Goal: Task Accomplishment & Management: Manage account settings

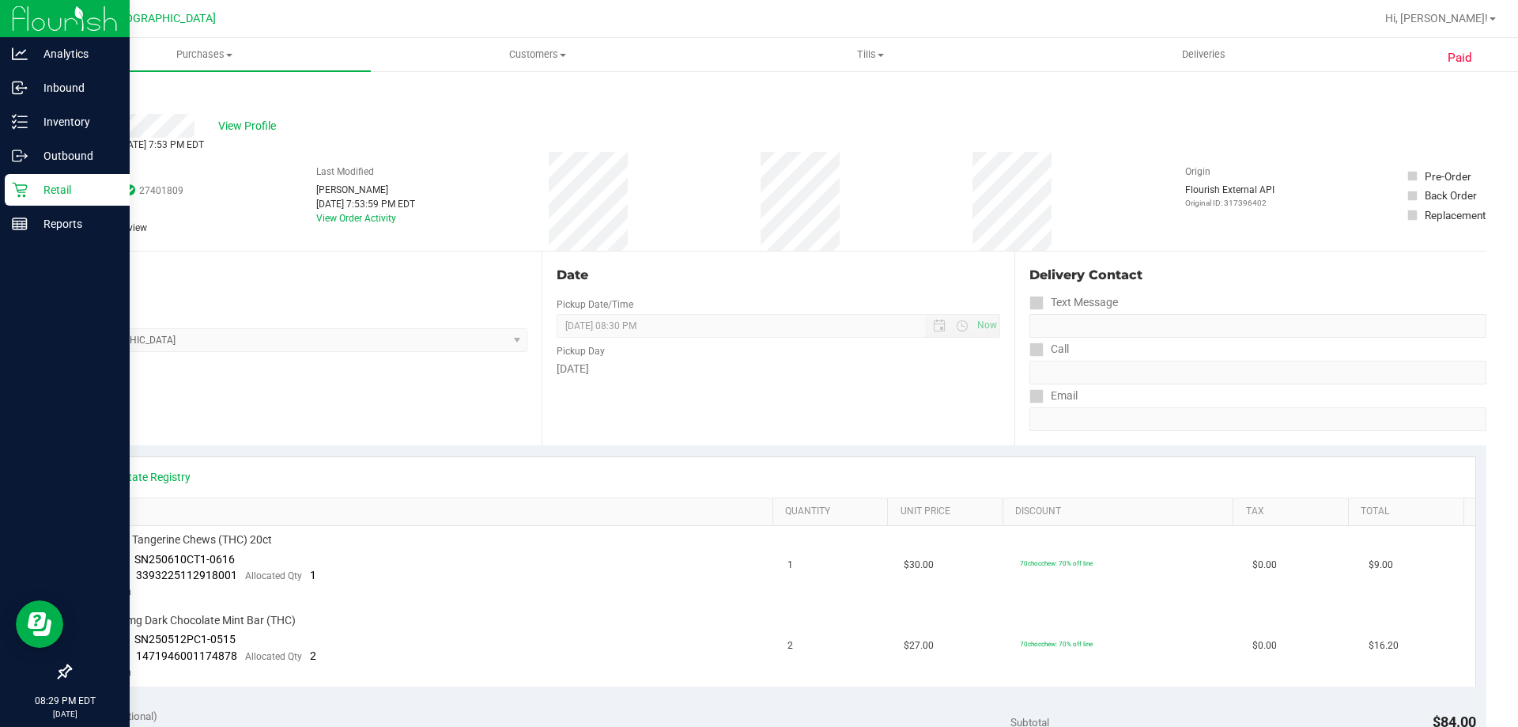
click at [22, 192] on icon at bounding box center [19, 190] width 15 height 15
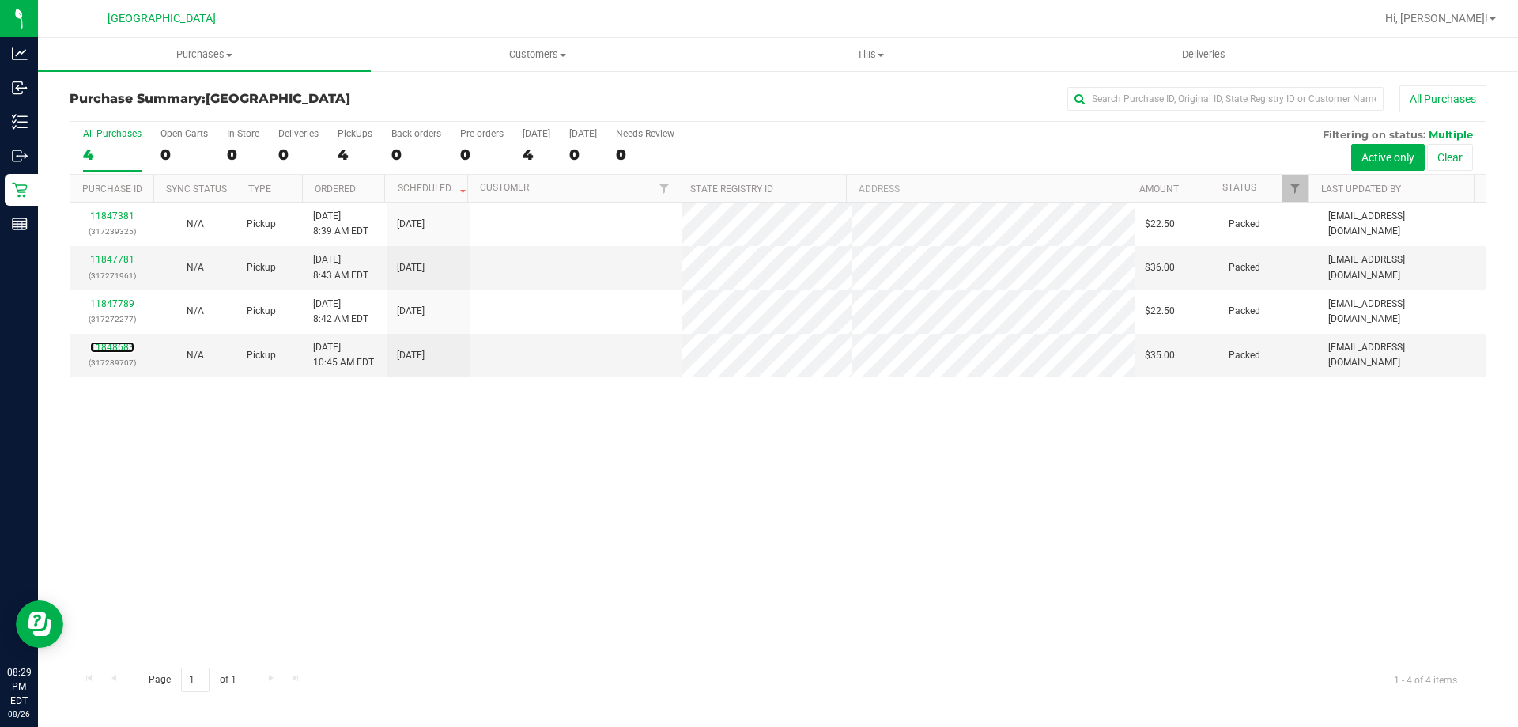
click at [121, 348] on link "11848683" at bounding box center [112, 347] width 44 height 11
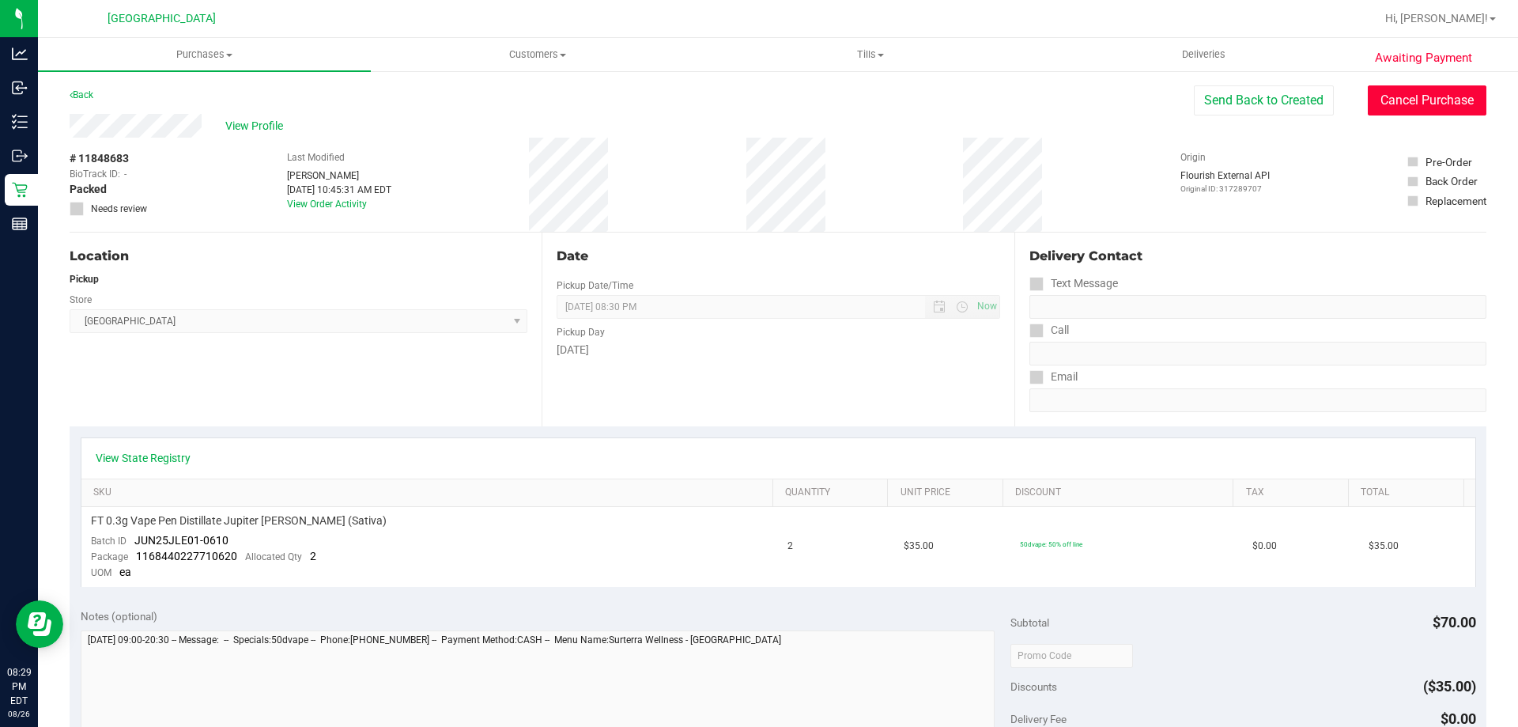
click at [1431, 108] on button "Cancel Purchase" at bounding box center [1427, 100] width 119 height 30
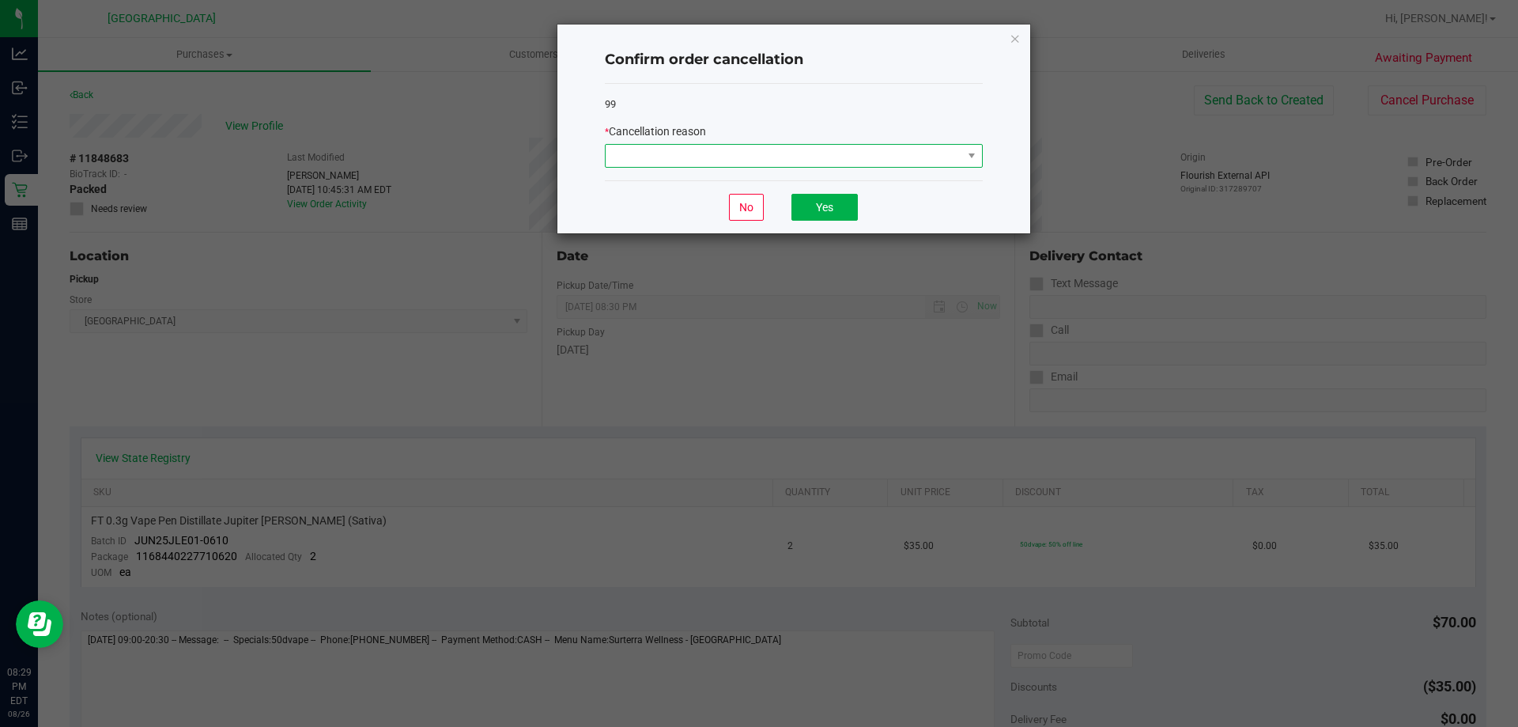
click at [936, 160] on span at bounding box center [784, 156] width 357 height 22
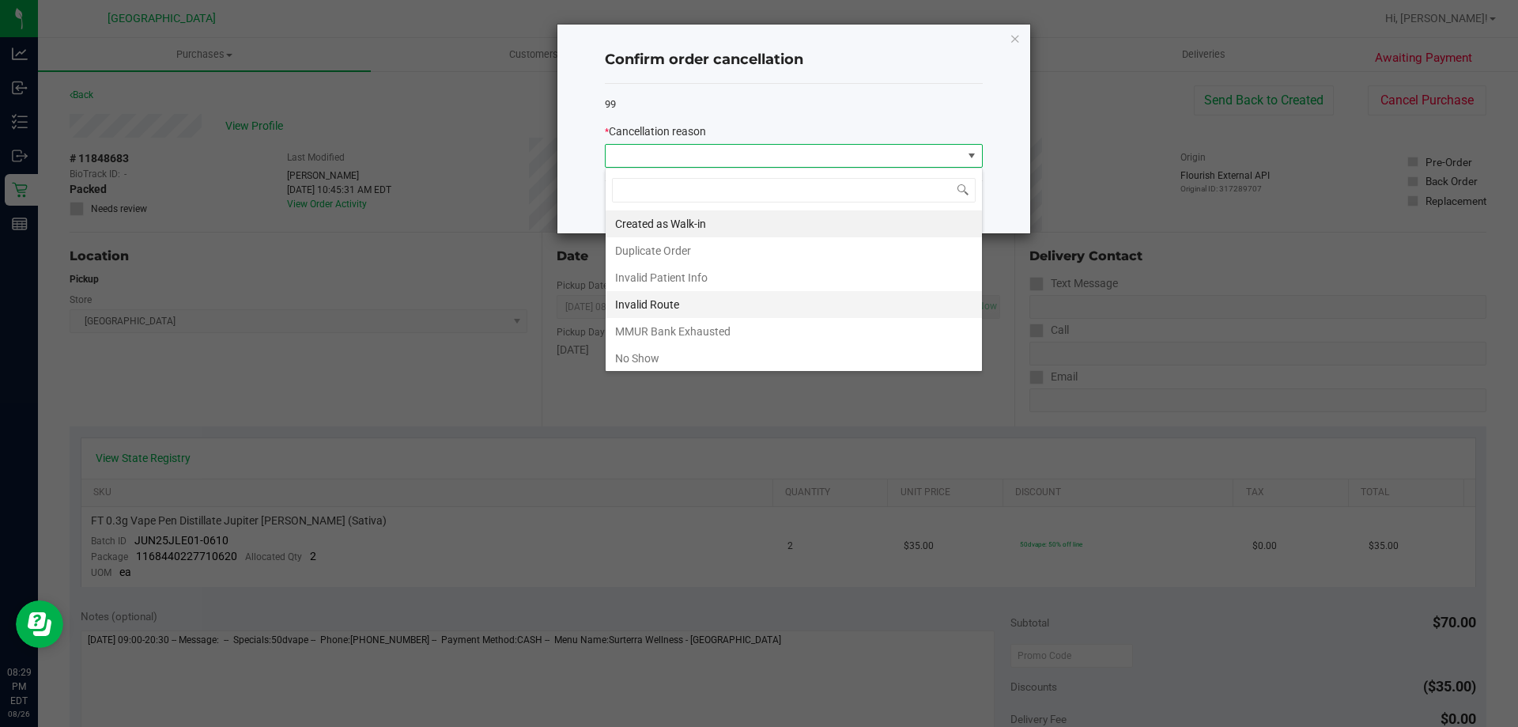
scroll to position [24, 378]
click at [748, 354] on li "No Show" at bounding box center [794, 358] width 376 height 27
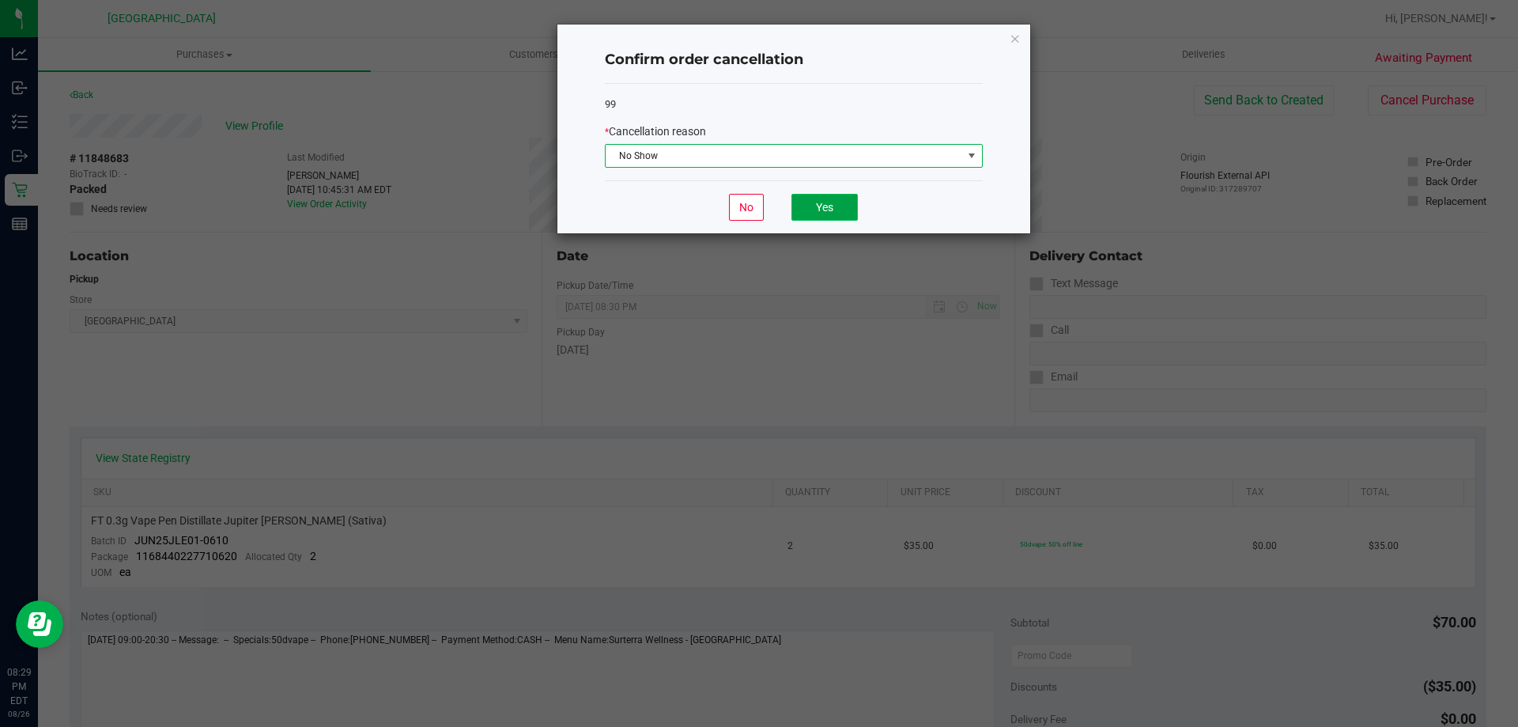
click at [829, 205] on button "Yes" at bounding box center [824, 207] width 66 height 27
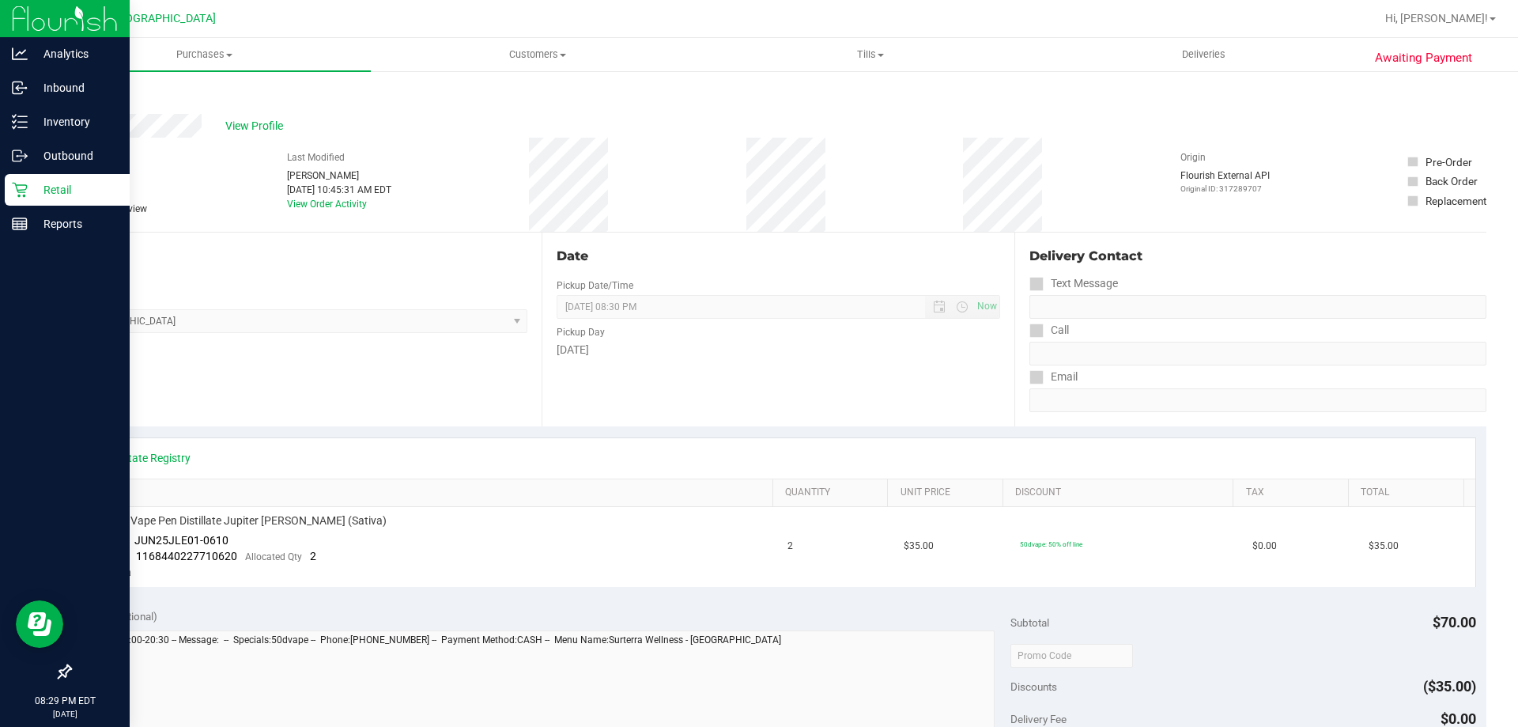
click at [34, 185] on p "Retail" at bounding box center [75, 189] width 95 height 19
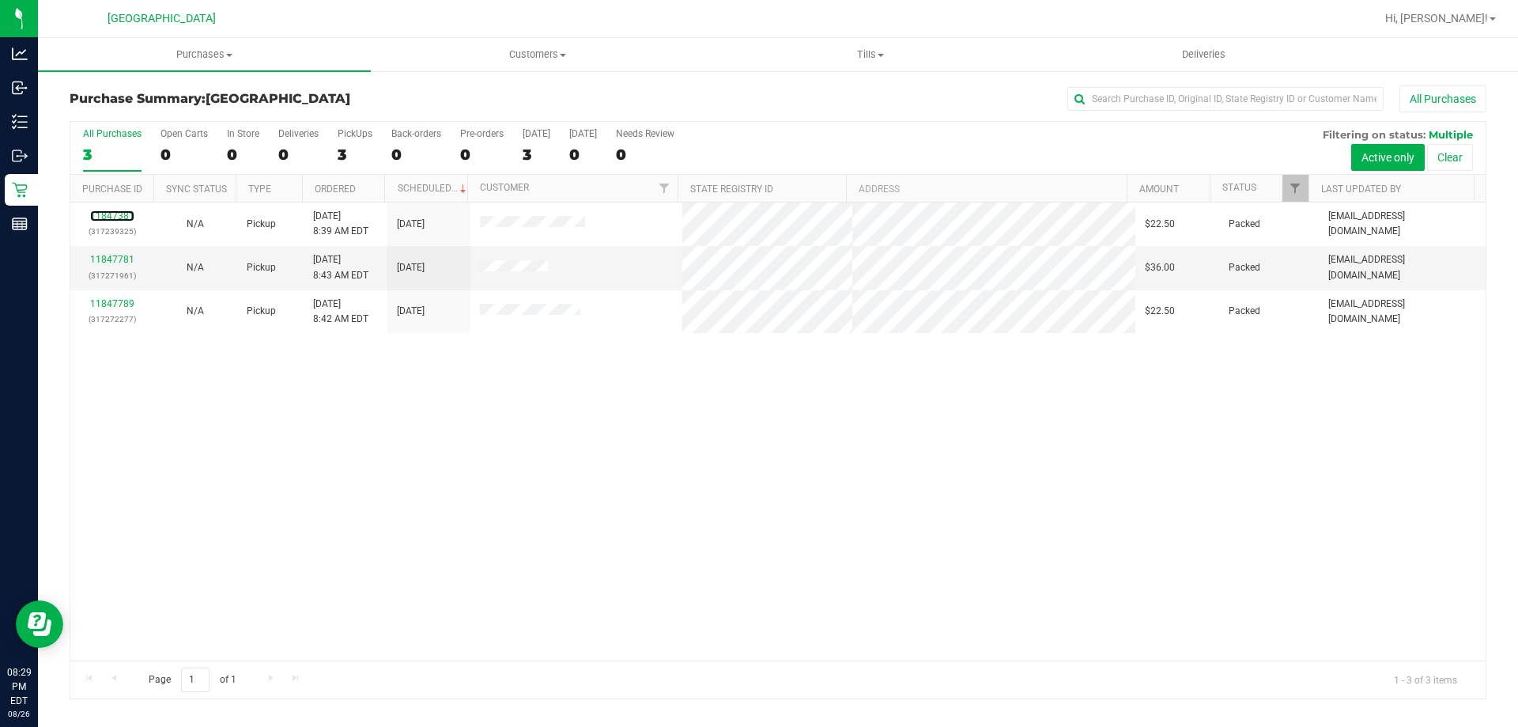
click at [127, 217] on link "11847381" at bounding box center [112, 215] width 44 height 11
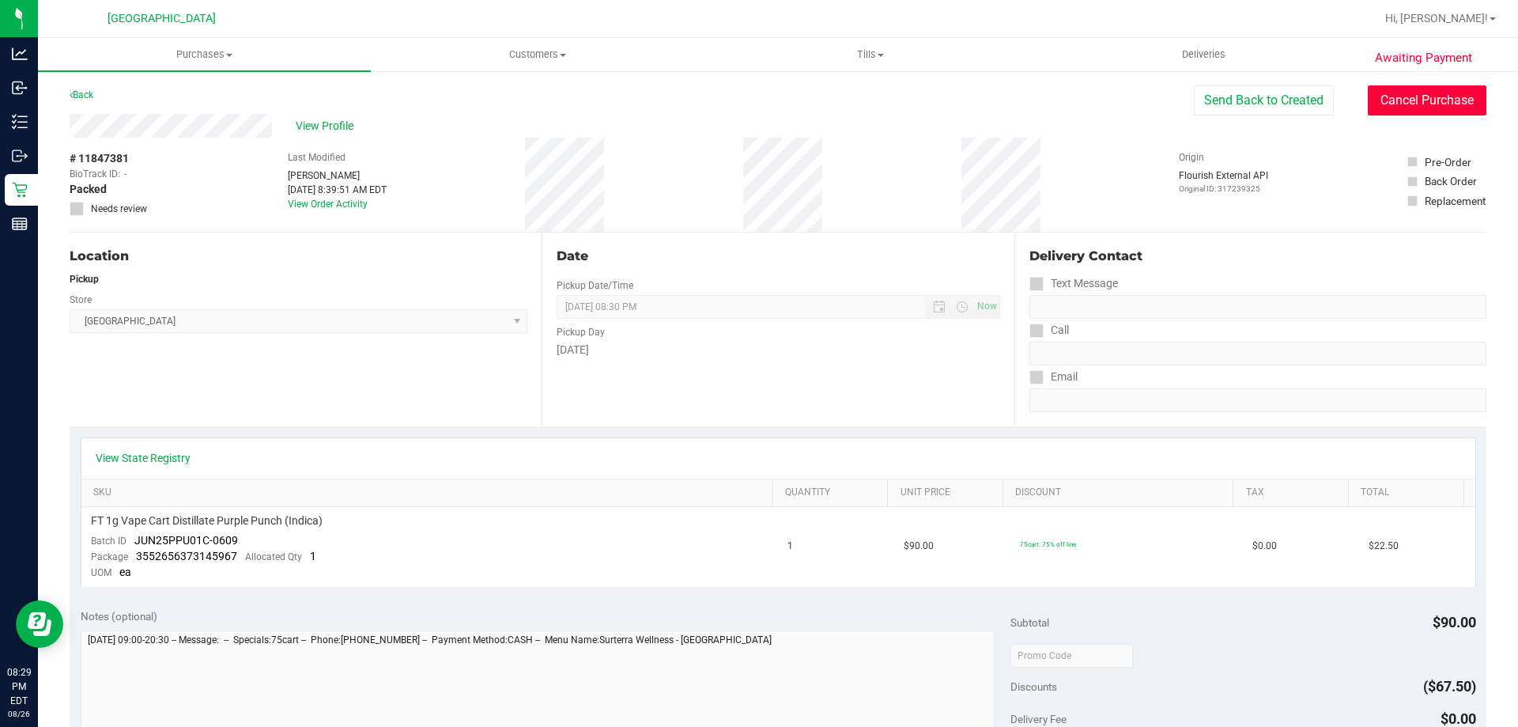
click at [1403, 101] on button "Cancel Purchase" at bounding box center [1427, 100] width 119 height 30
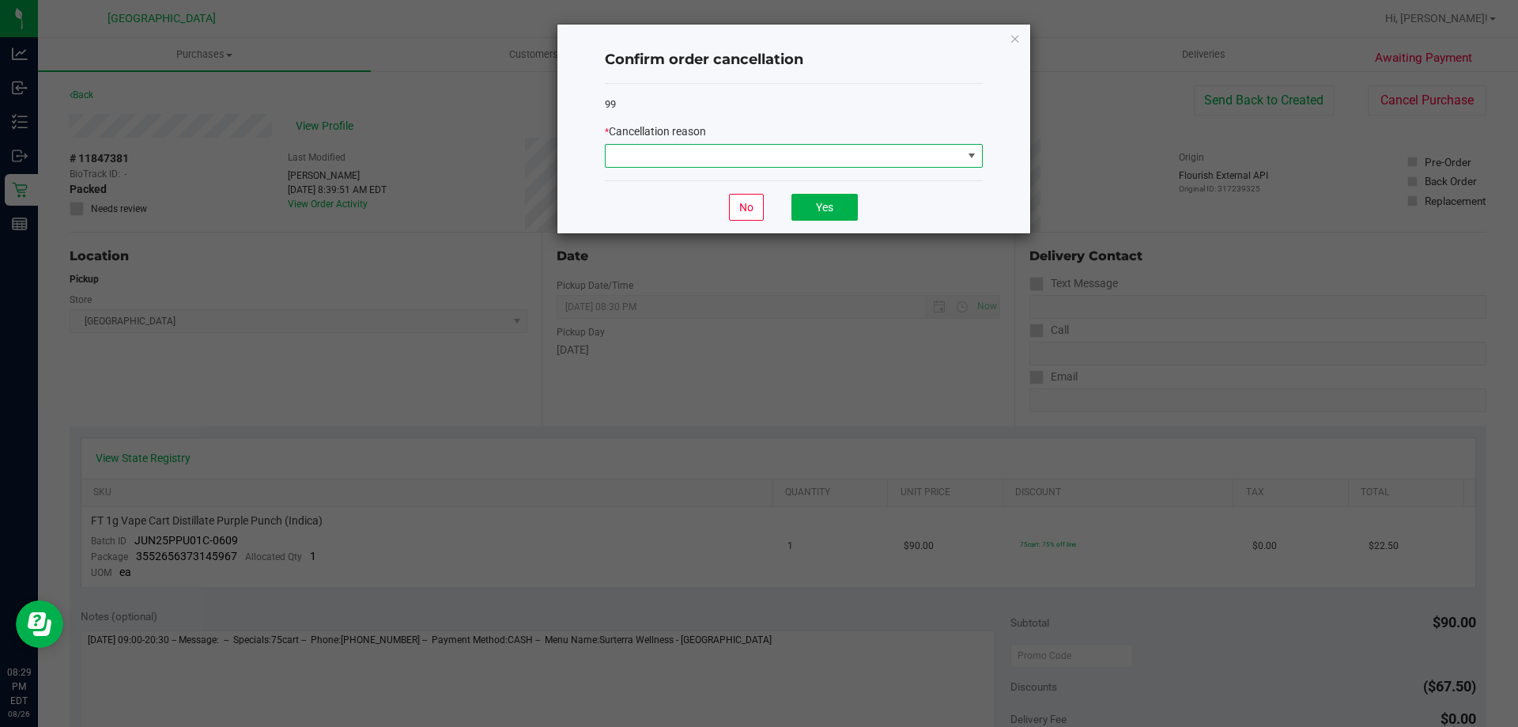
click at [947, 165] on span at bounding box center [784, 156] width 357 height 22
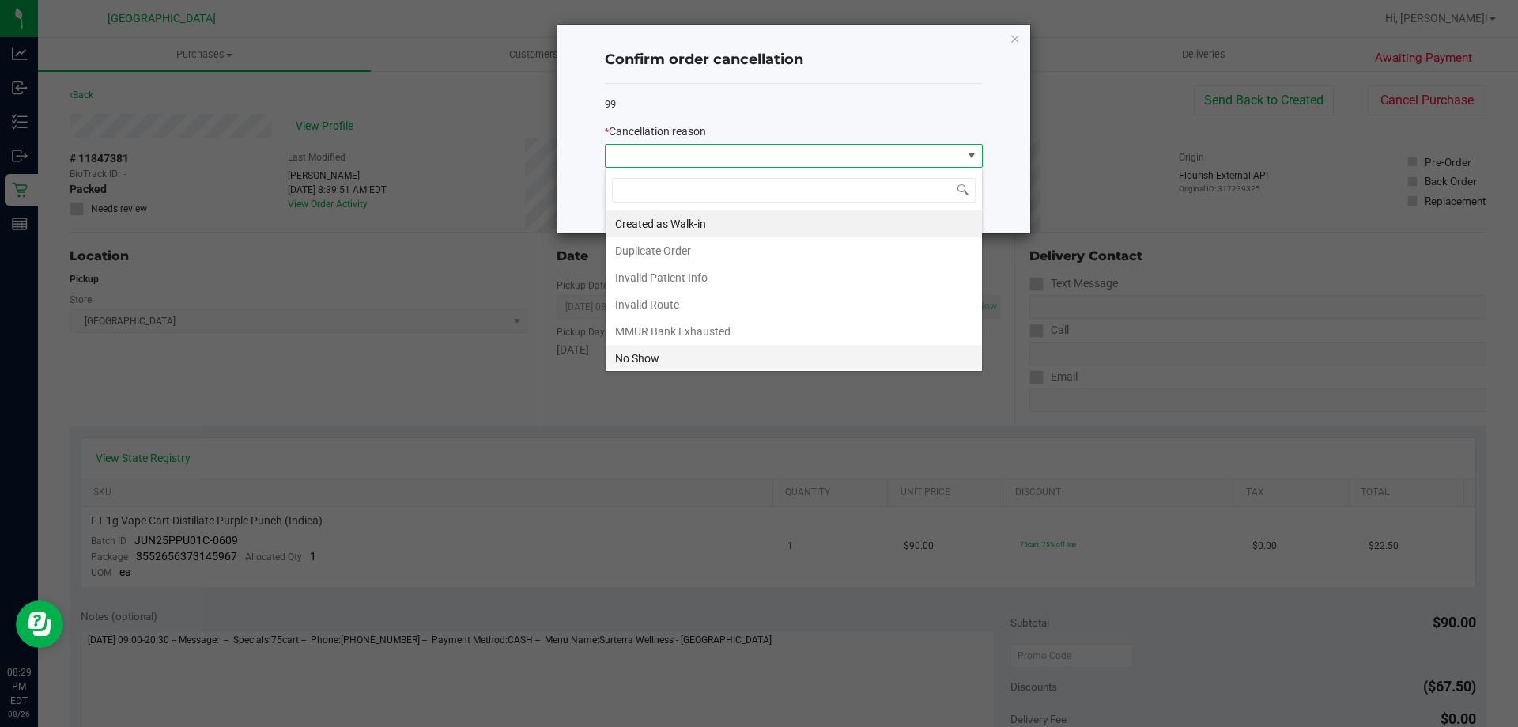
scroll to position [24, 378]
click at [737, 353] on li "No Show" at bounding box center [794, 358] width 376 height 27
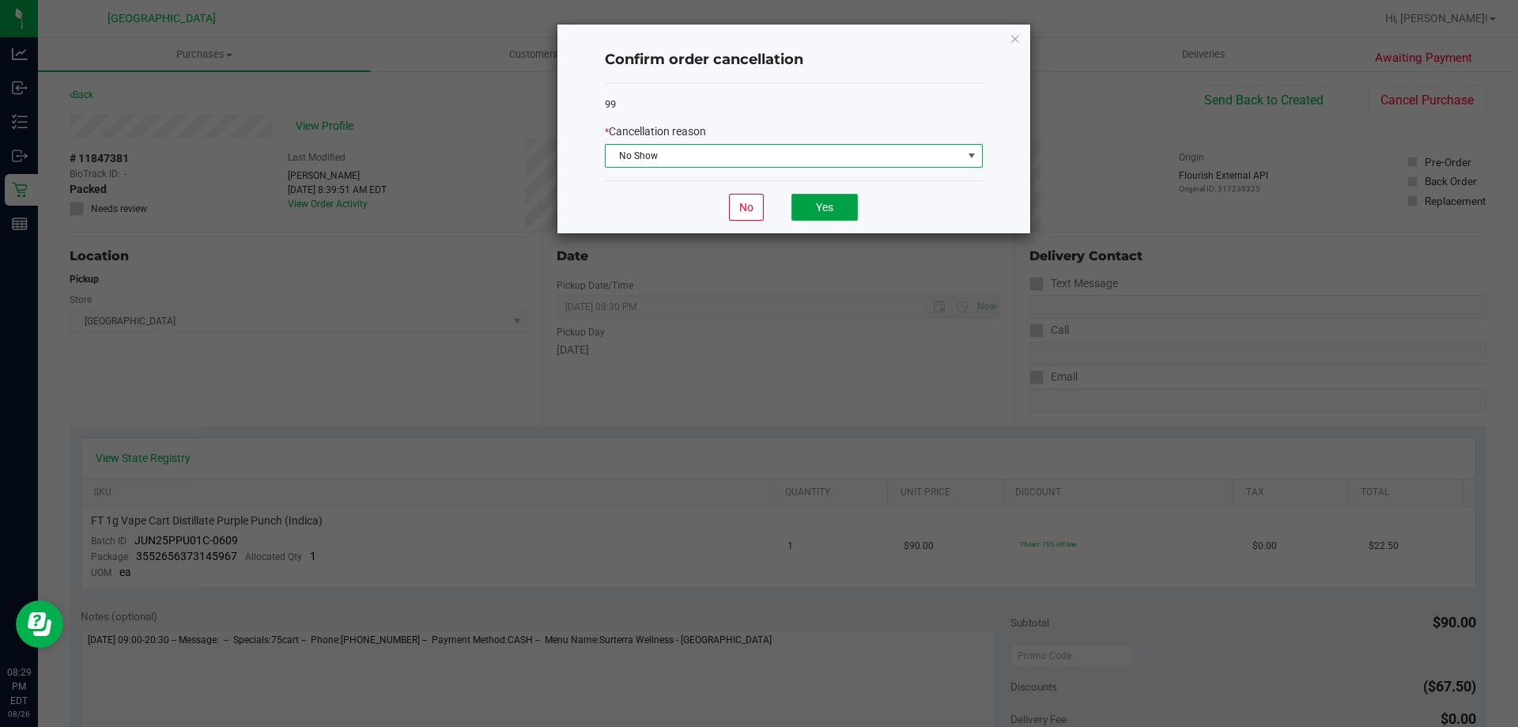
click at [822, 219] on button "Yes" at bounding box center [824, 207] width 66 height 27
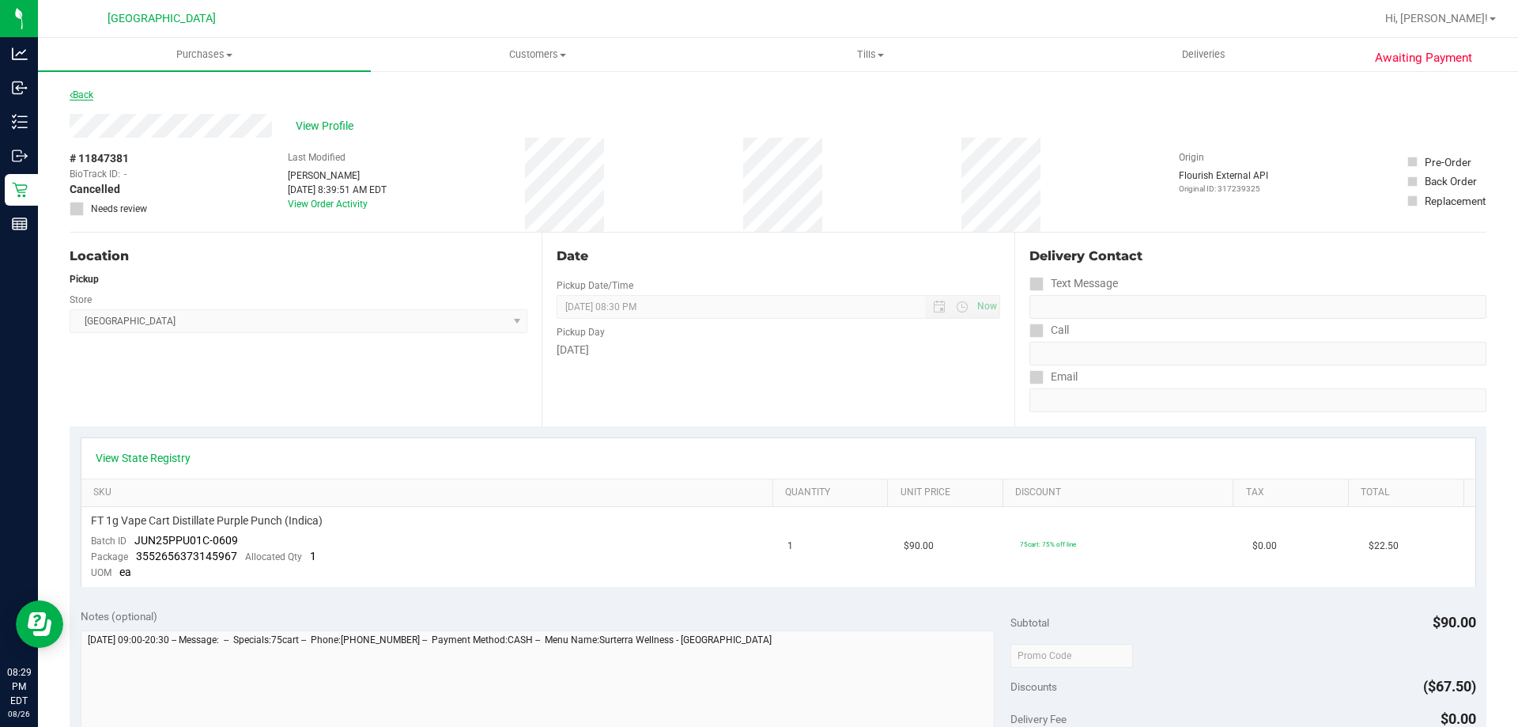
click at [89, 93] on link "Back" at bounding box center [82, 94] width 24 height 11
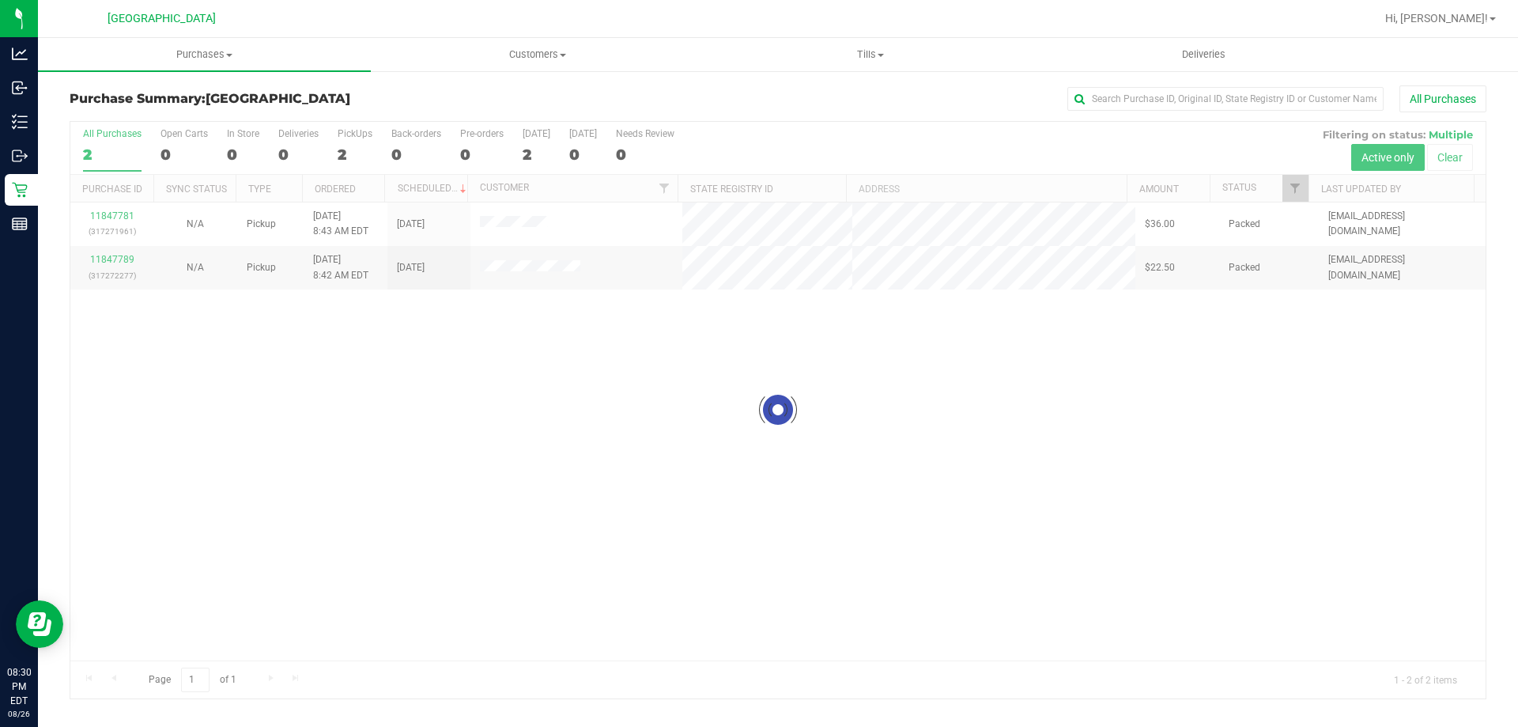
click at [104, 217] on div at bounding box center [777, 410] width 1415 height 576
click at [110, 217] on link "11847781" at bounding box center [112, 215] width 44 height 11
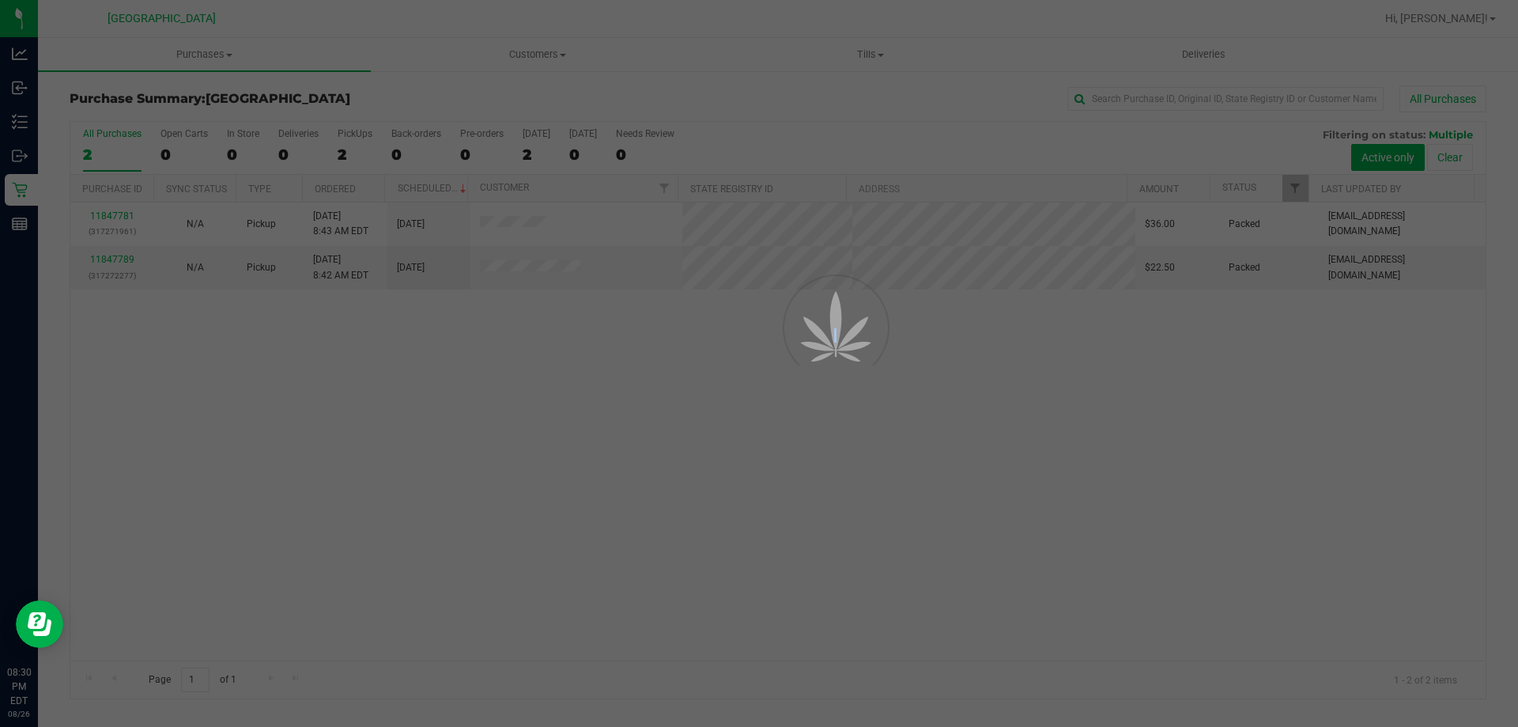
click at [110, 217] on div at bounding box center [759, 363] width 1518 height 727
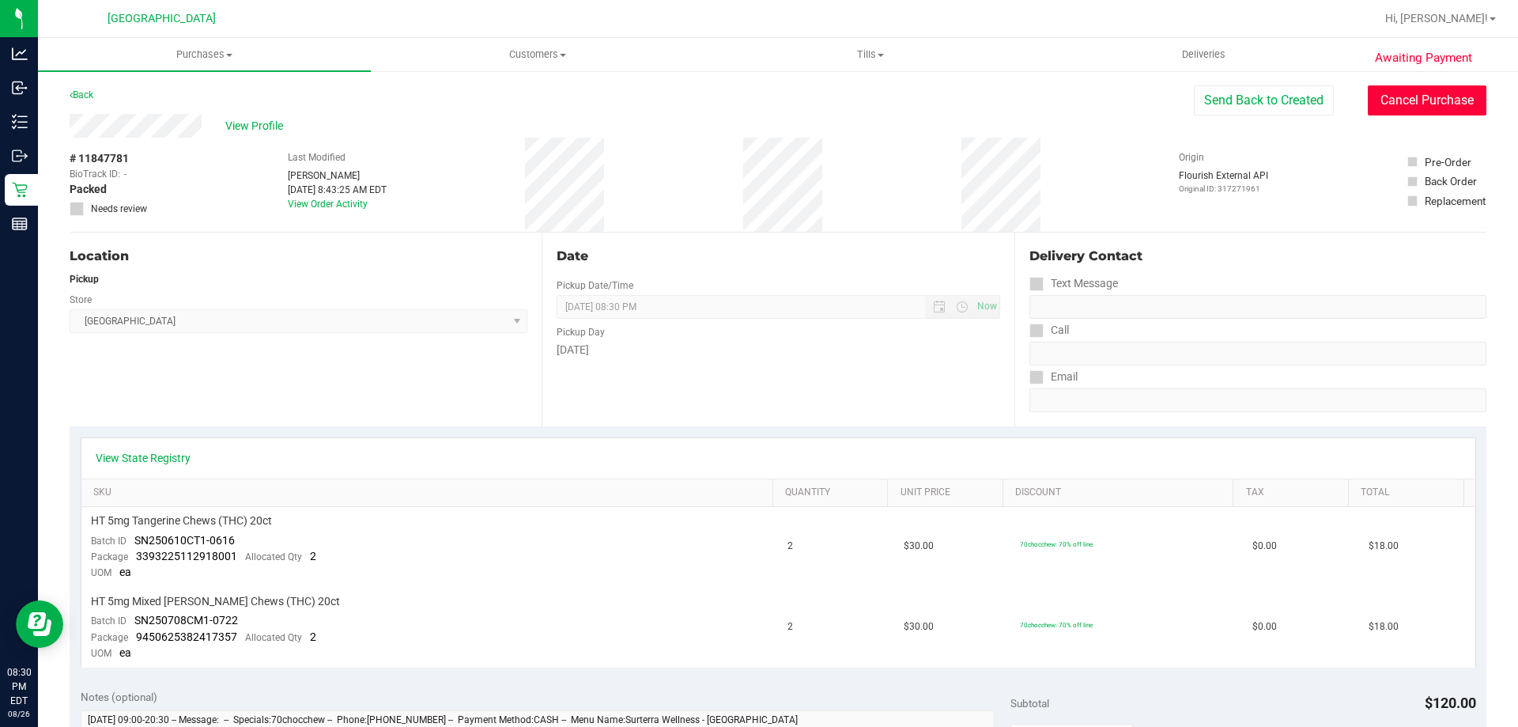
click at [1412, 111] on button "Cancel Purchase" at bounding box center [1427, 100] width 119 height 30
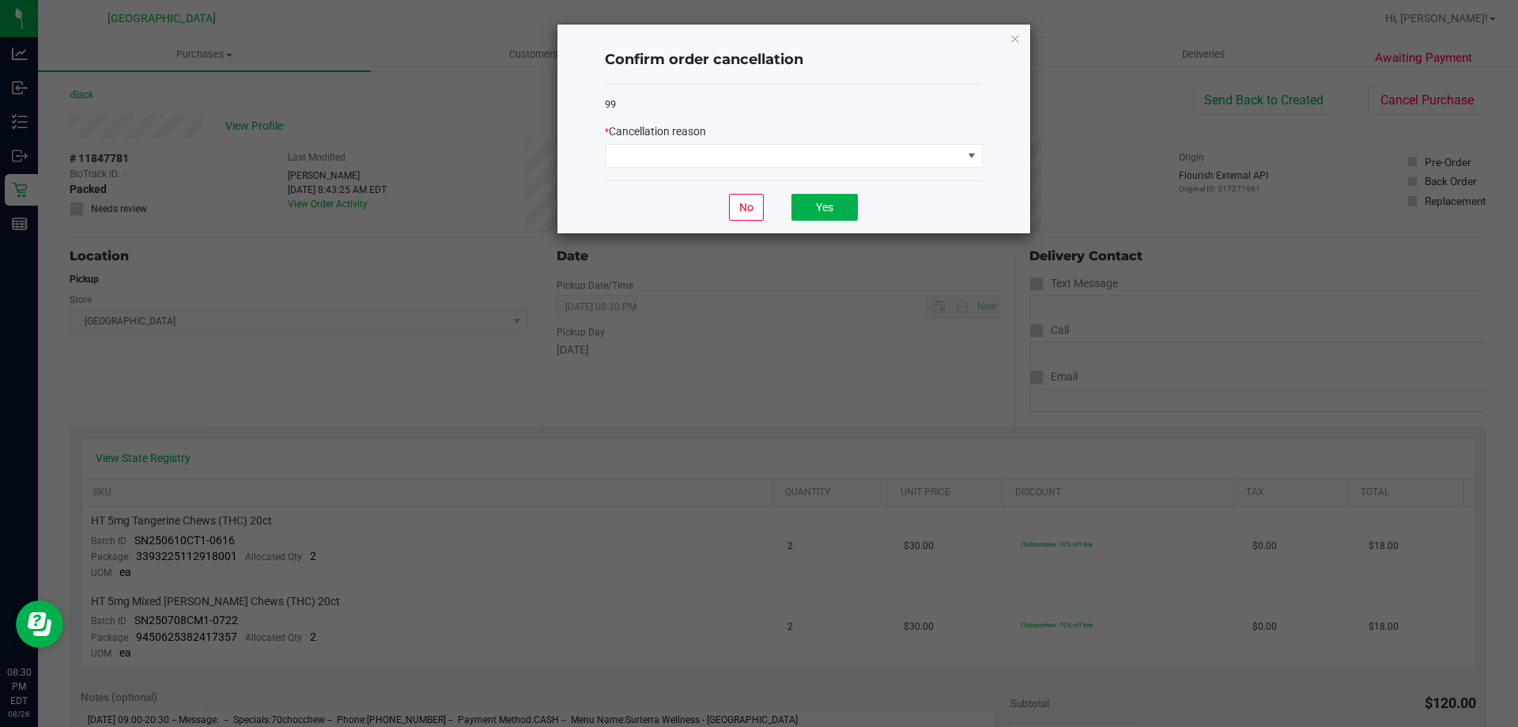
click at [779, 168] on div "99 * Cancellation reason" at bounding box center [794, 132] width 378 height 97
click at [786, 164] on span at bounding box center [784, 156] width 357 height 22
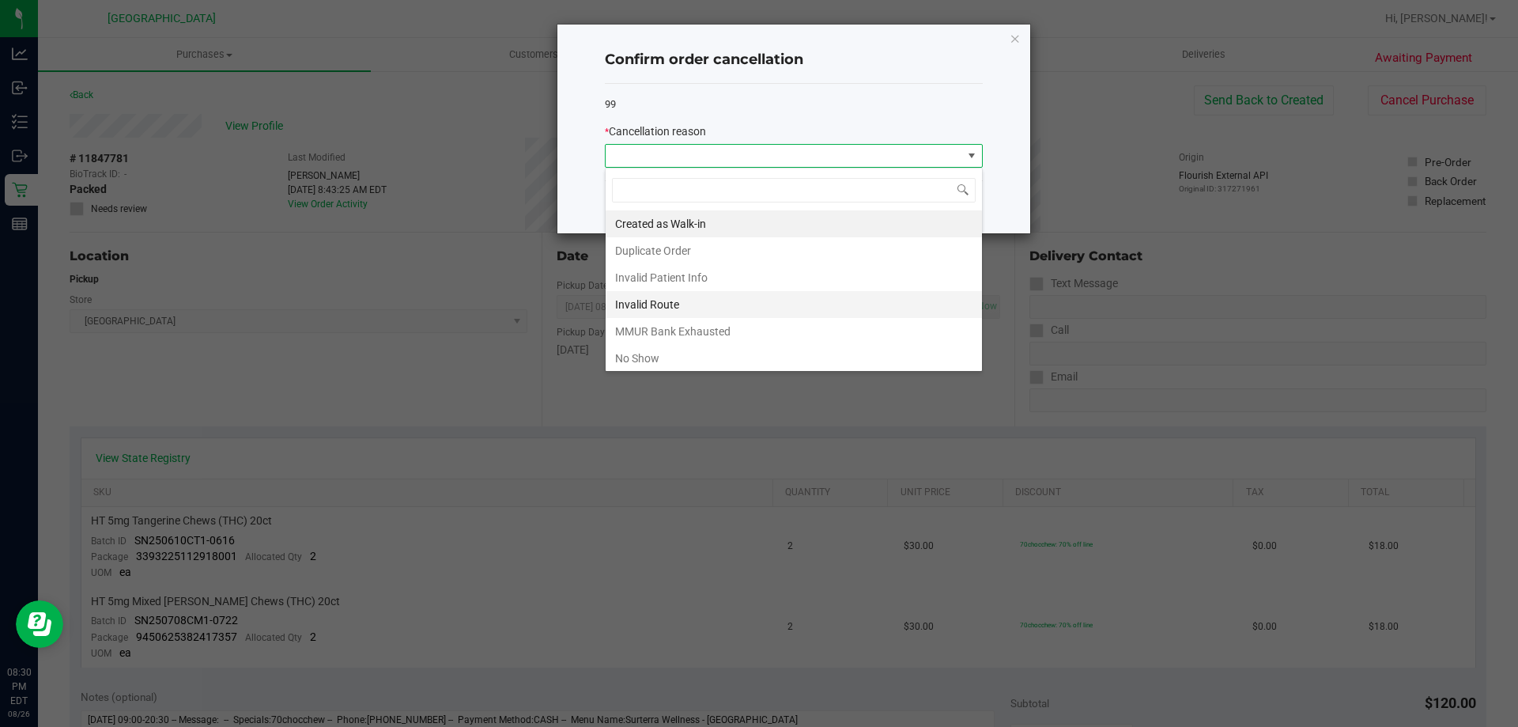
scroll to position [24, 378]
click at [721, 356] on li "No Show" at bounding box center [794, 358] width 376 height 27
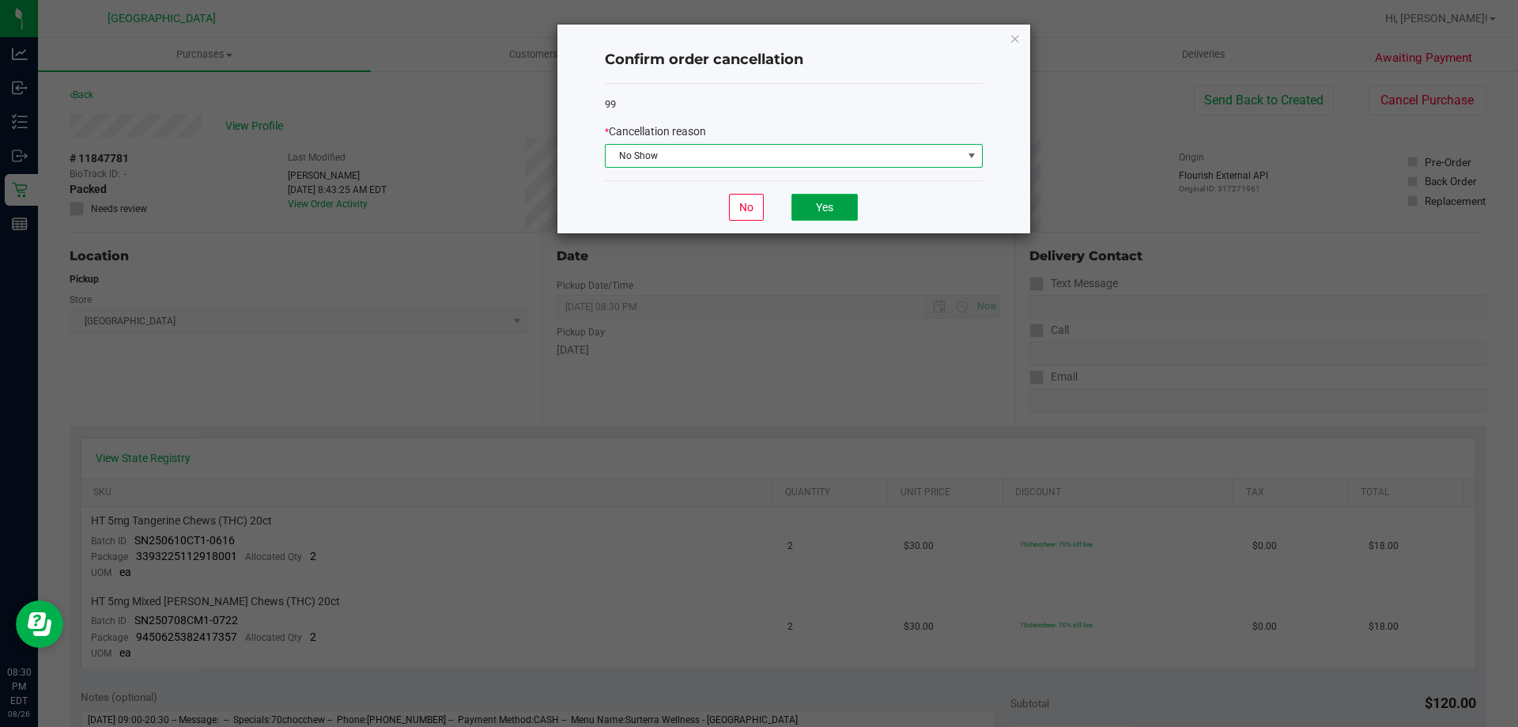
click at [844, 213] on button "Yes" at bounding box center [824, 207] width 66 height 27
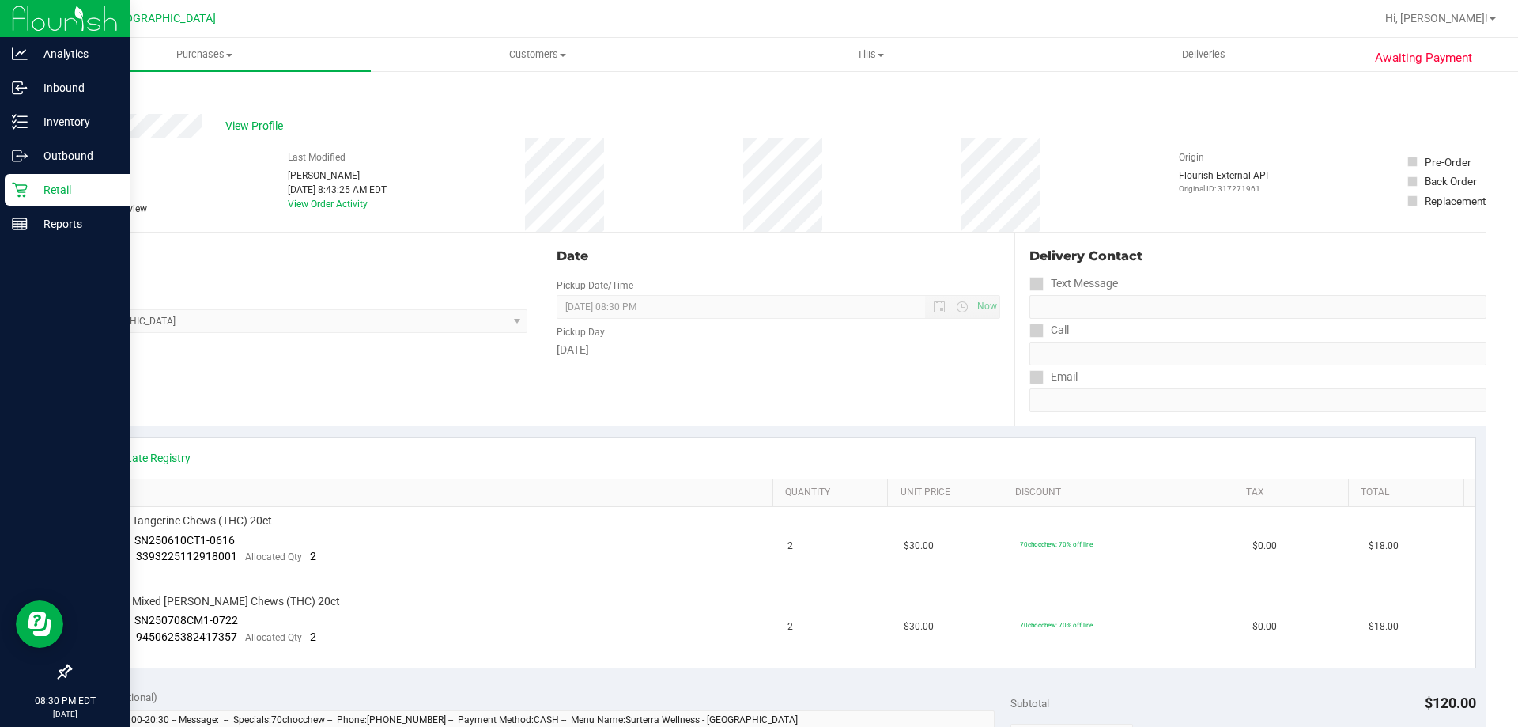
click at [22, 183] on icon at bounding box center [20, 190] width 16 height 16
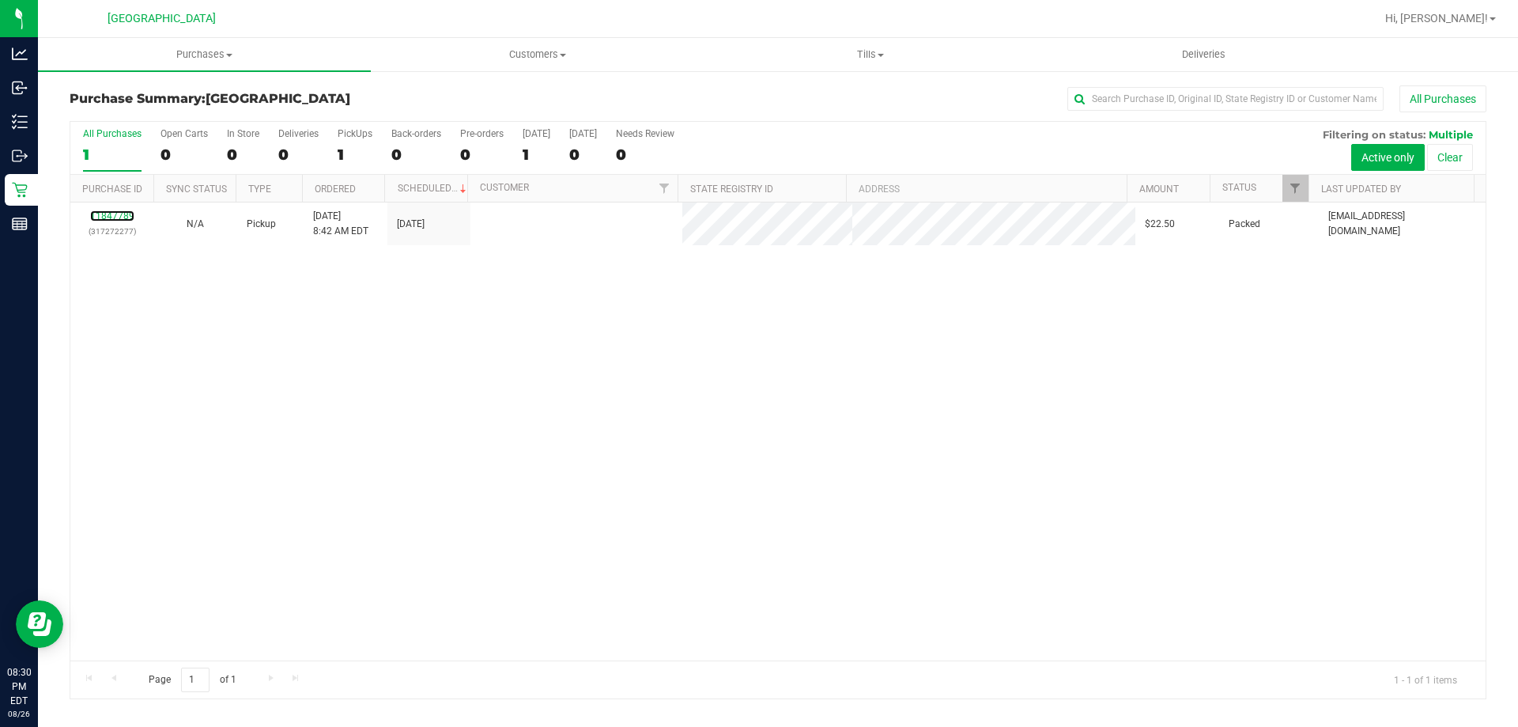
click at [125, 216] on link "11847789" at bounding box center [112, 215] width 44 height 11
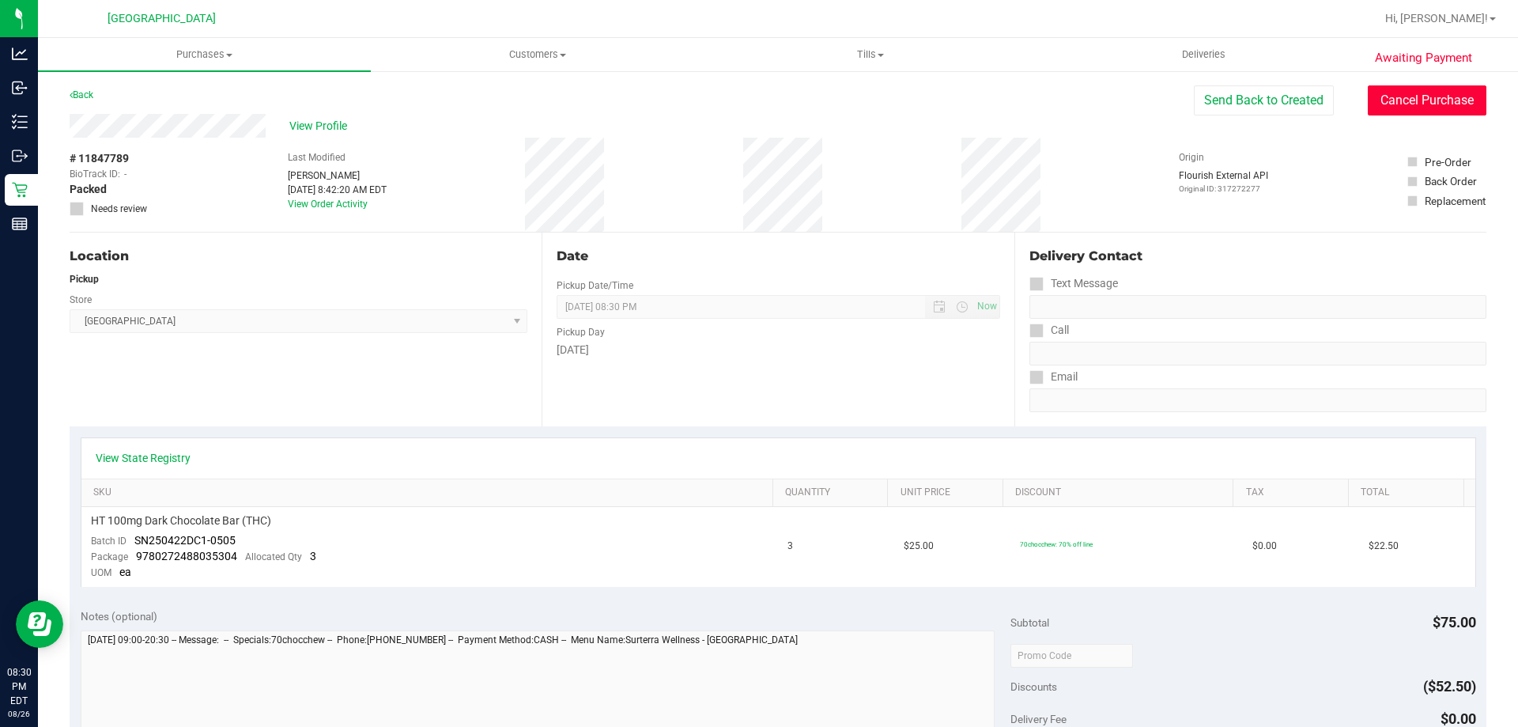
click at [1405, 104] on button "Cancel Purchase" at bounding box center [1427, 100] width 119 height 30
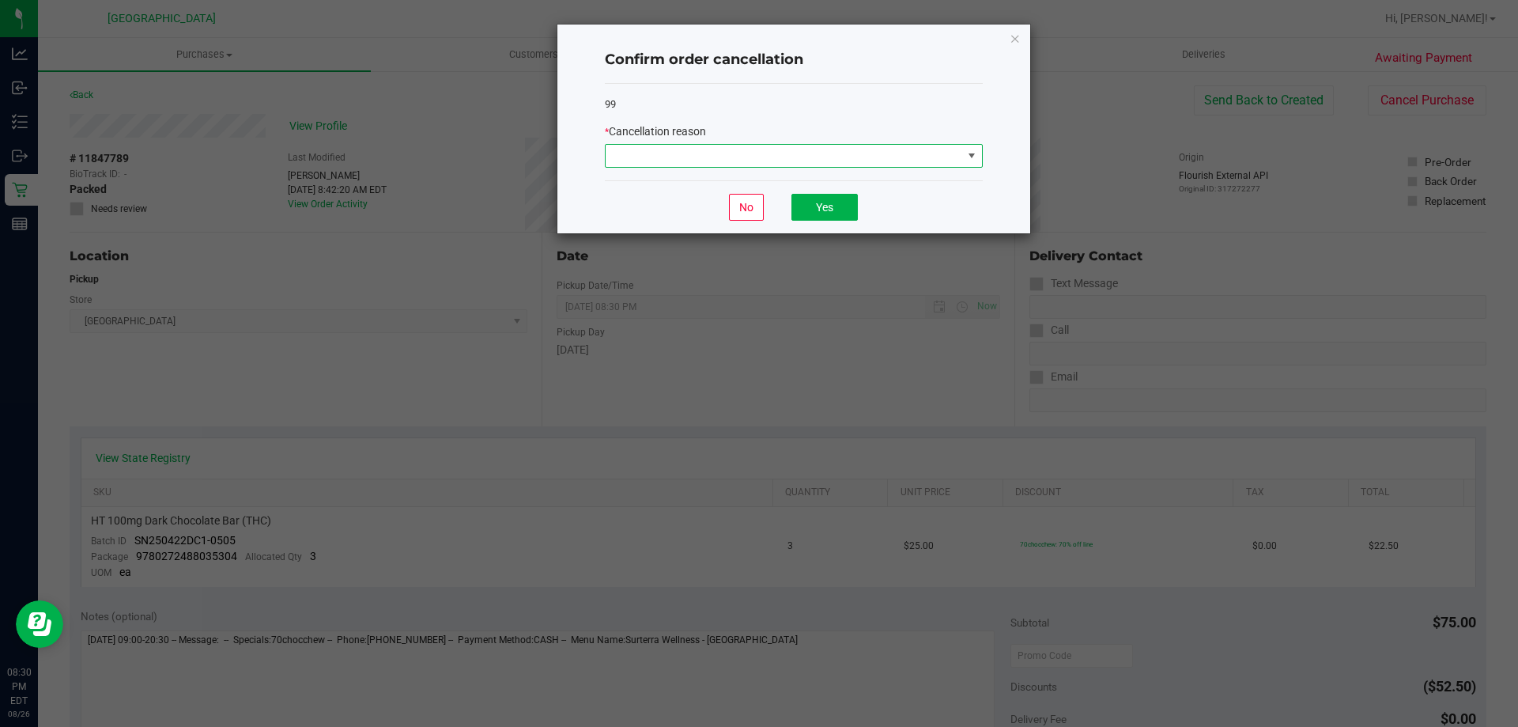
click at [946, 150] on span at bounding box center [784, 156] width 357 height 22
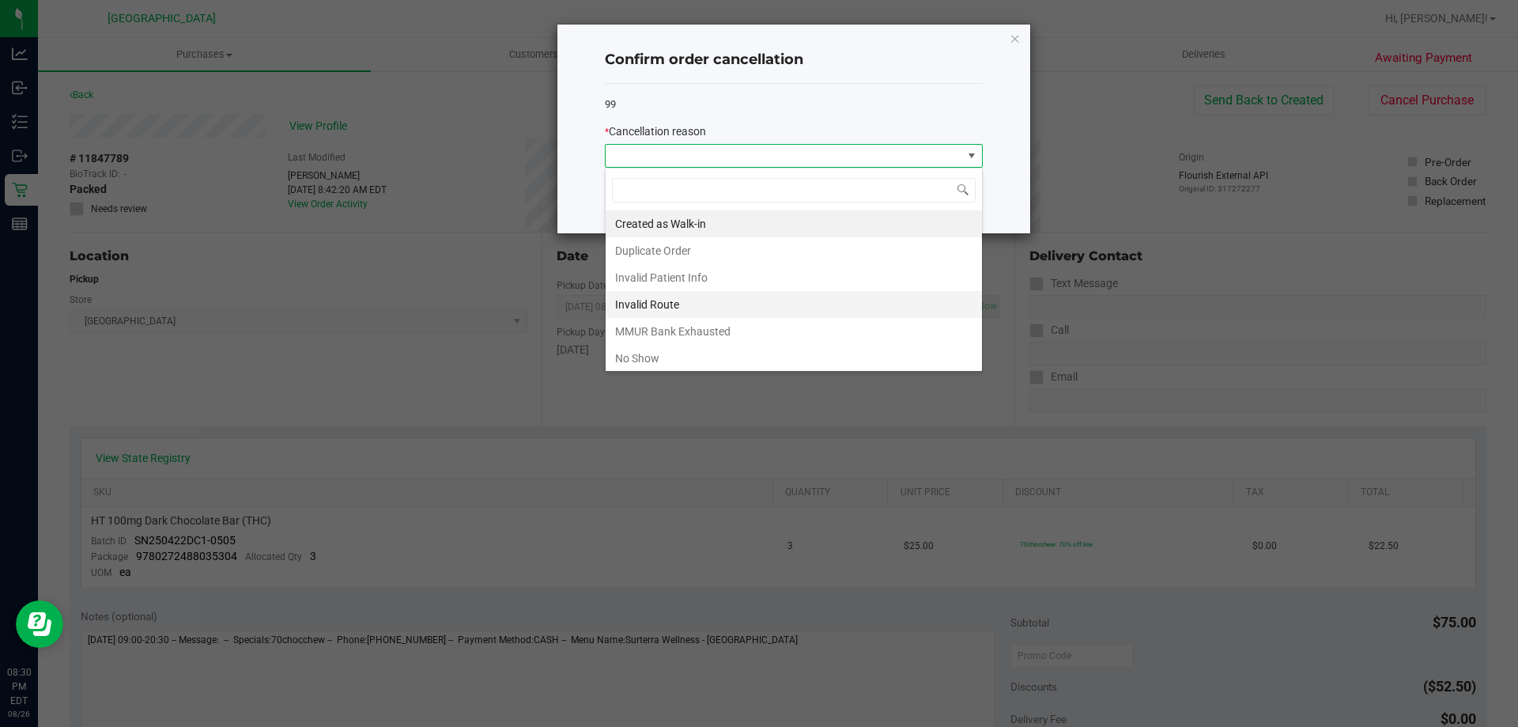
scroll to position [24, 378]
click at [749, 356] on li "No Show" at bounding box center [794, 358] width 376 height 27
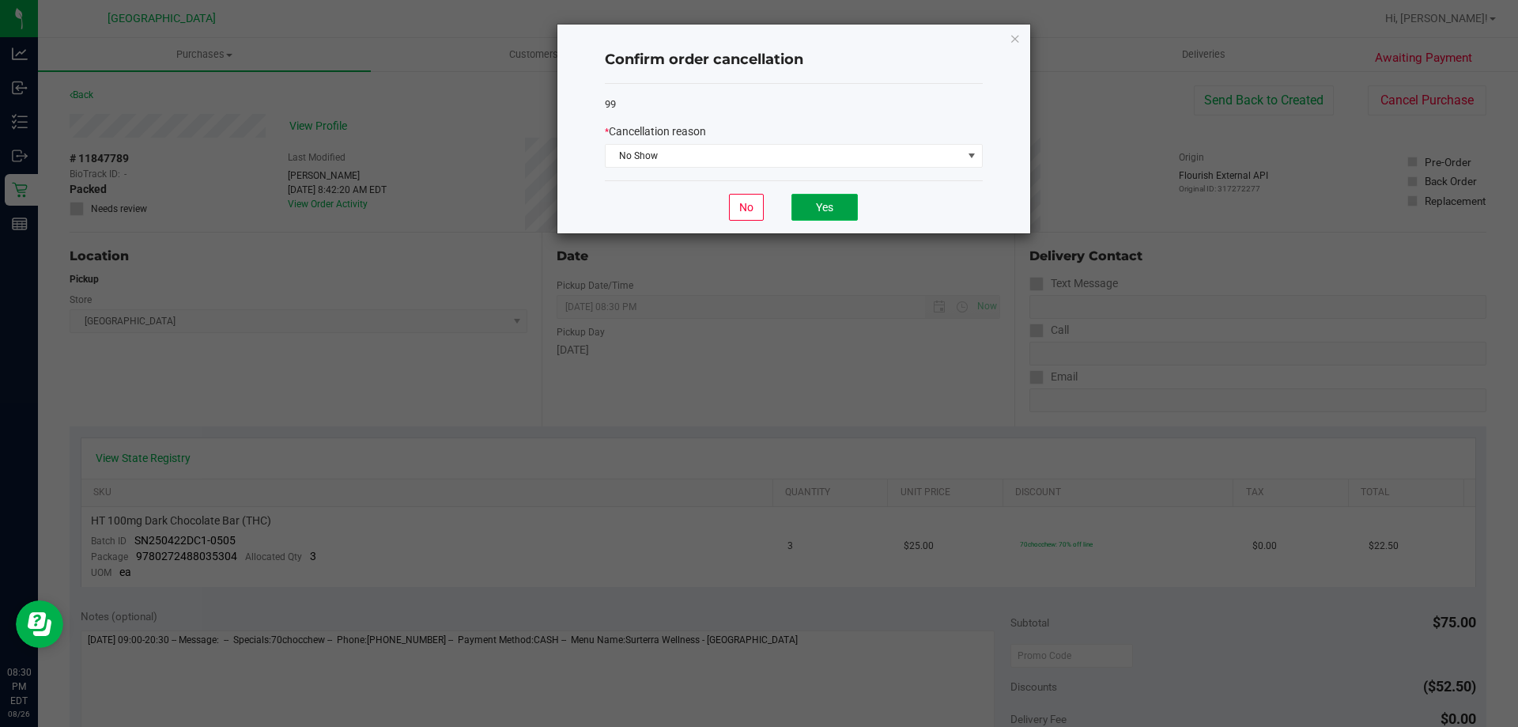
click at [806, 210] on button "Yes" at bounding box center [824, 207] width 66 height 27
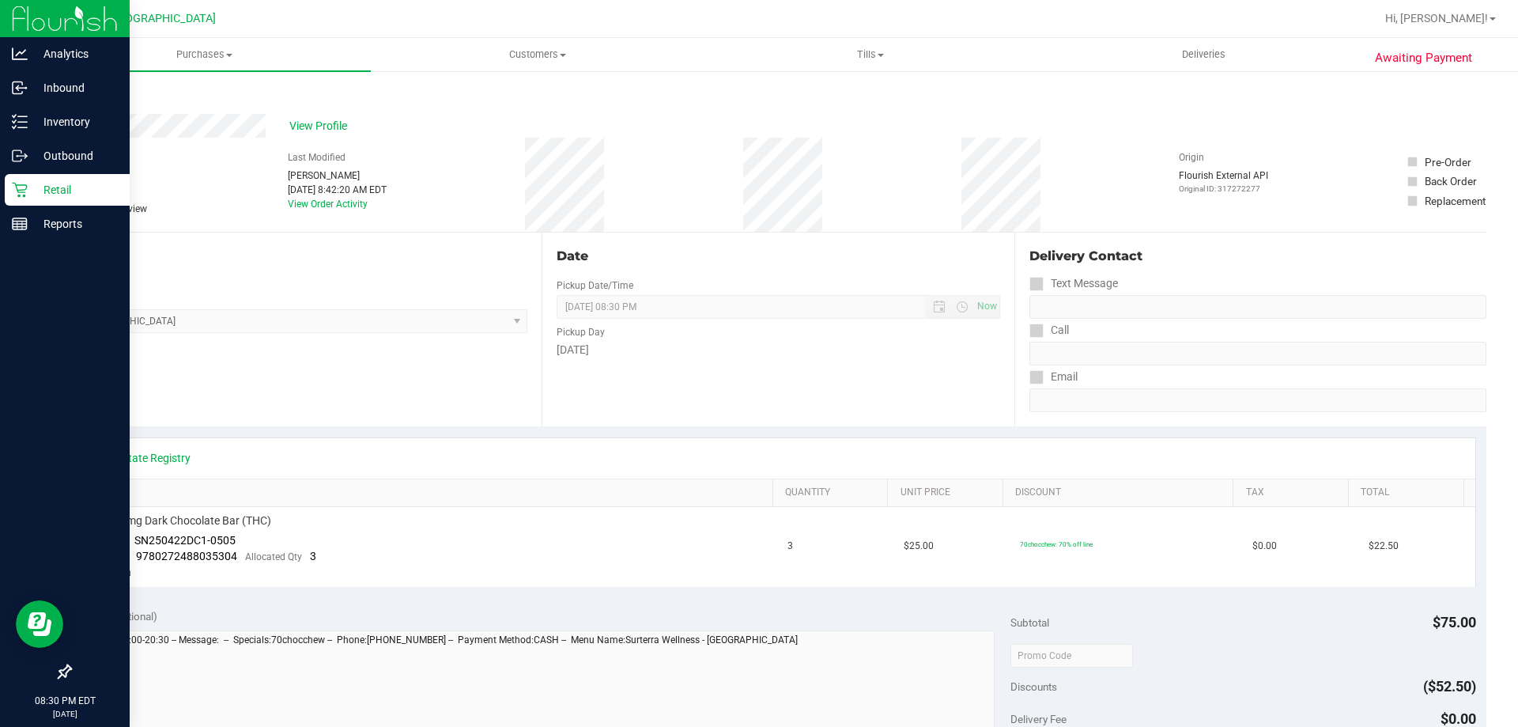
click at [21, 193] on icon at bounding box center [20, 190] width 16 height 16
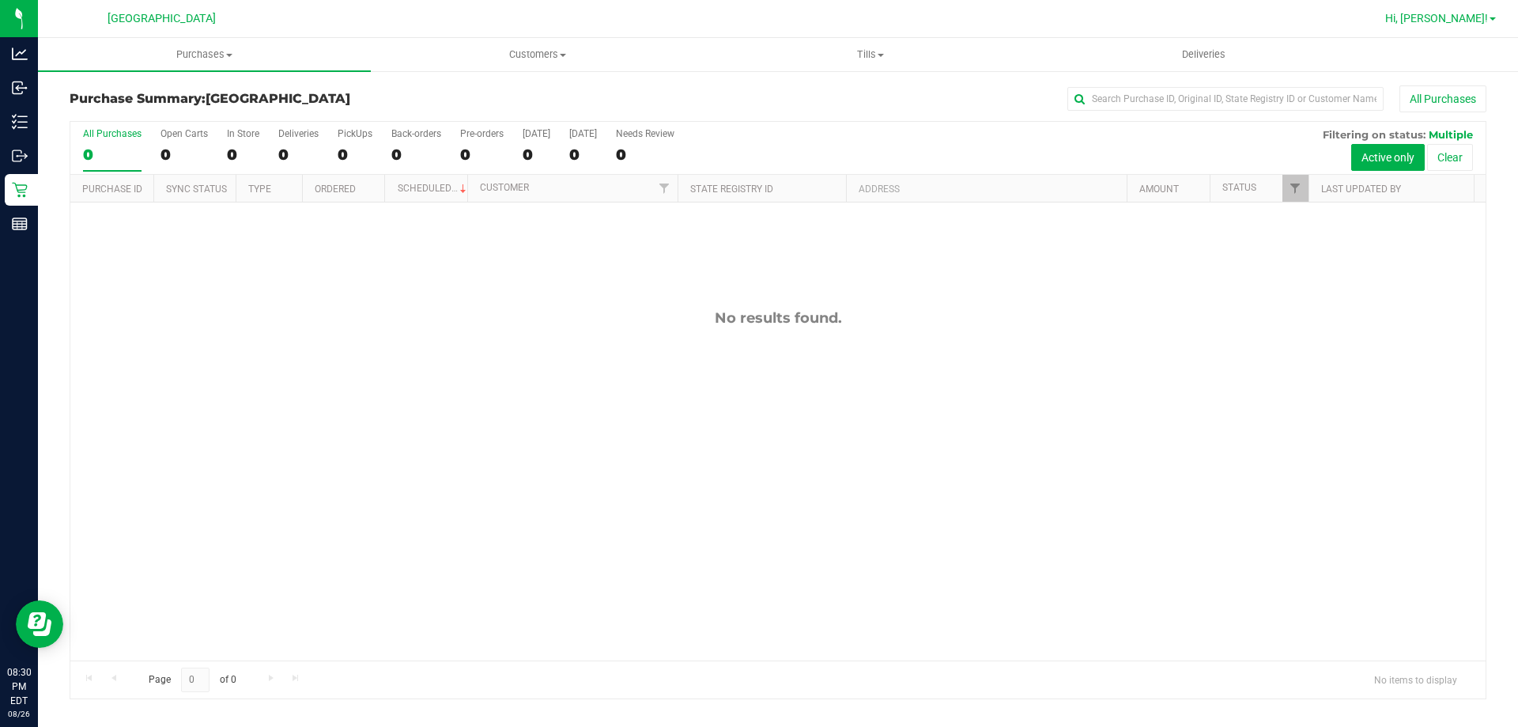
click at [1490, 14] on link "Hi, [PERSON_NAME]!" at bounding box center [1440, 18] width 123 height 17
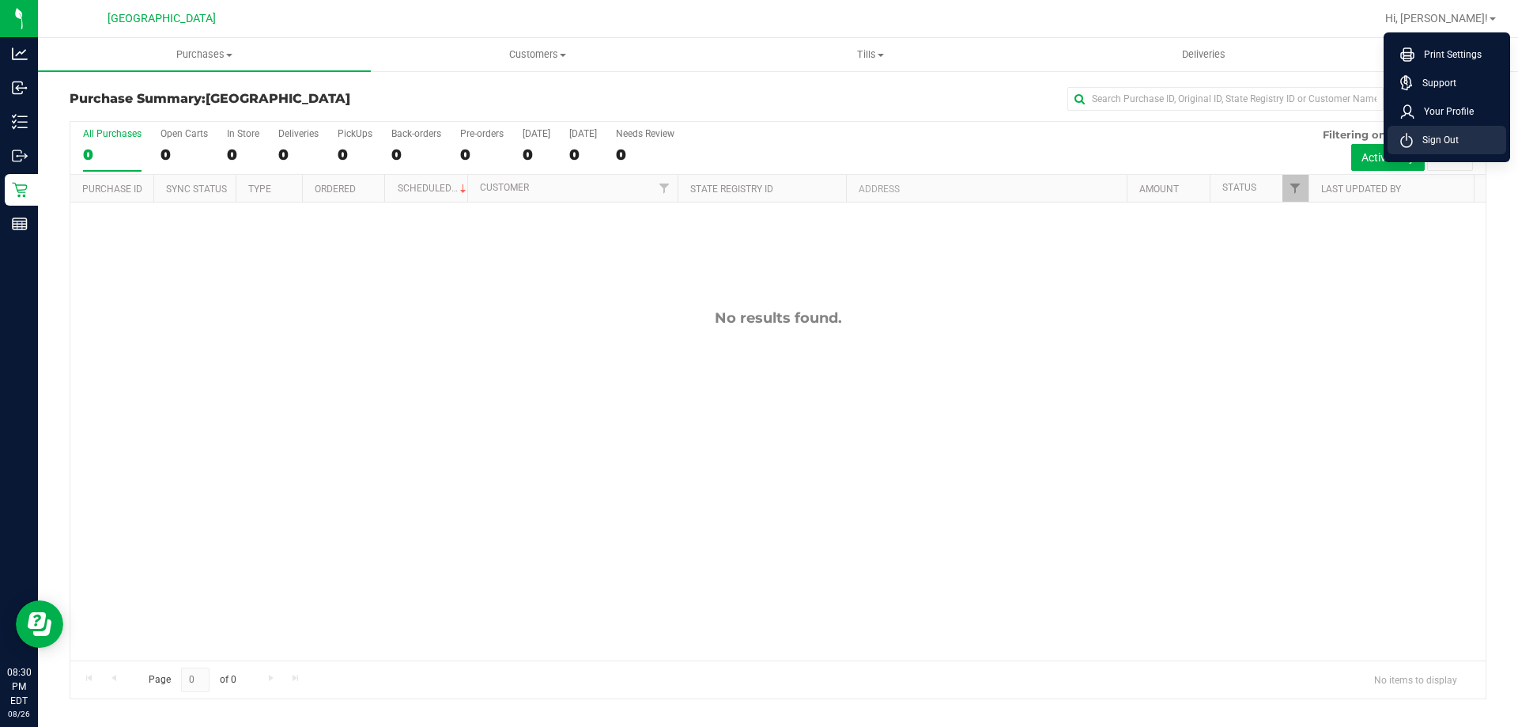
click at [1445, 139] on span "Sign Out" at bounding box center [1436, 140] width 46 height 16
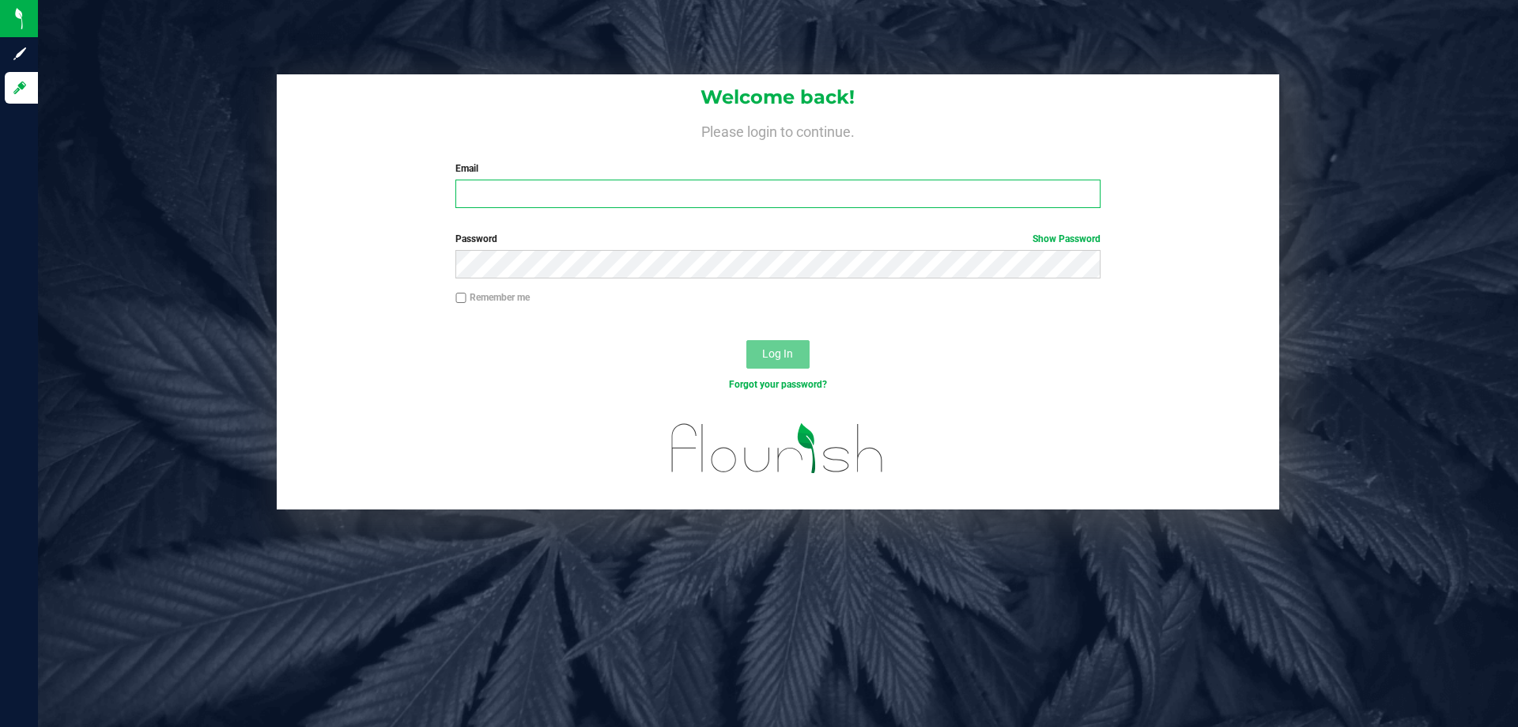
click at [776, 193] on input "Email" at bounding box center [777, 193] width 644 height 28
type input "[EMAIL_ADDRESS][DOMAIN_NAME]"
click at [746, 340] on button "Log In" at bounding box center [777, 354] width 63 height 28
